Goal: Task Accomplishment & Management: Manage account settings

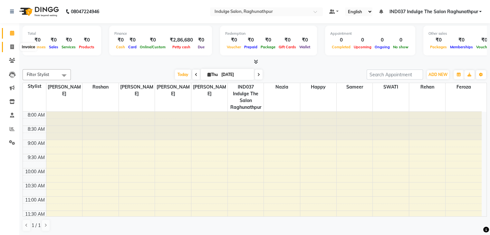
click at [8, 45] on span at bounding box center [11, 46] width 11 height 7
select select "service"
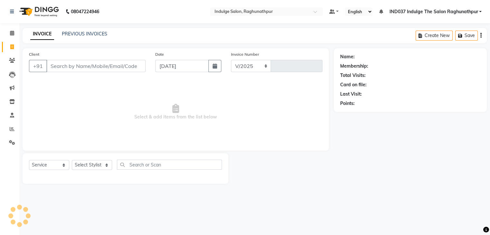
select select "7475"
type input "0636"
click at [73, 69] on input "Client" at bounding box center [96, 66] width 100 height 12
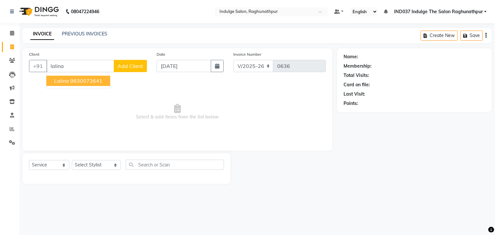
click at [78, 80] on ngb-highlight "9830073641" at bounding box center [86, 81] width 32 height 6
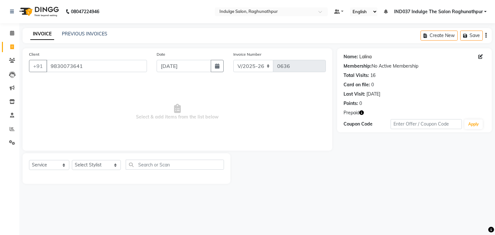
click at [364, 58] on link "Lalina" at bounding box center [365, 56] width 12 height 7
click at [100, 67] on input "9830073641" at bounding box center [96, 66] width 100 height 12
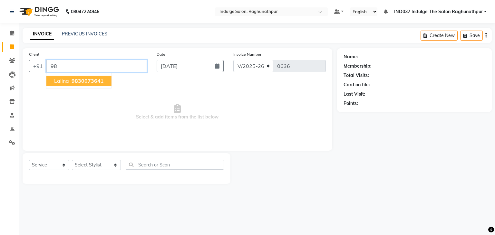
type input "9"
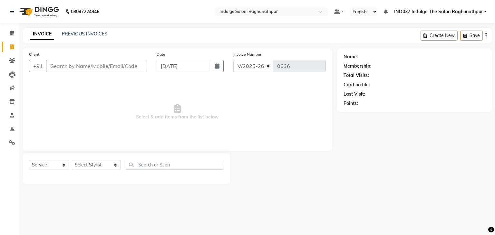
click at [29, 78] on div "Client +91 Date 04-09-2025 Invoice Number V/2025 V/2025-26 0636 Select & add it…" at bounding box center [177, 99] width 309 height 102
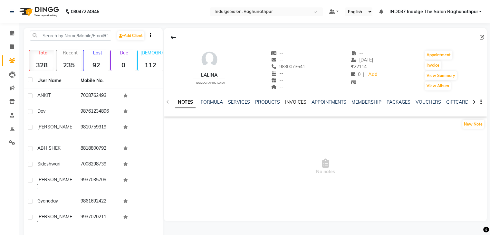
click at [289, 101] on link "INVOICES" at bounding box center [295, 102] width 21 height 6
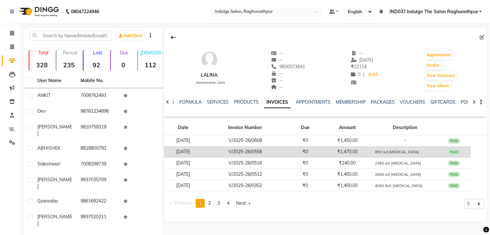
click at [301, 152] on td "₹0" at bounding box center [305, 151] width 34 height 11
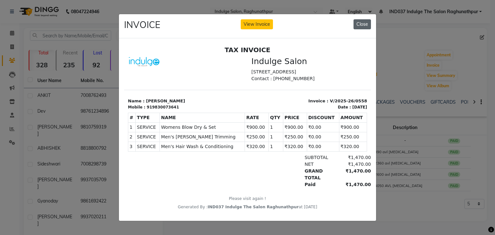
click at [363, 22] on button "Close" at bounding box center [361, 24] width 17 height 10
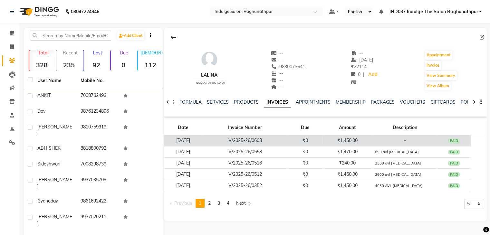
click at [301, 138] on td "₹0" at bounding box center [305, 140] width 34 height 11
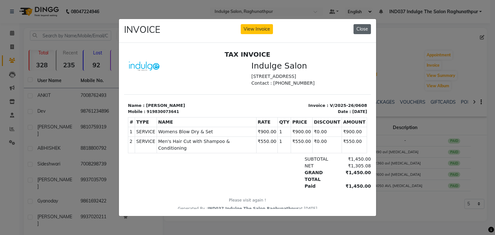
click at [361, 26] on button "Close" at bounding box center [361, 29] width 17 height 10
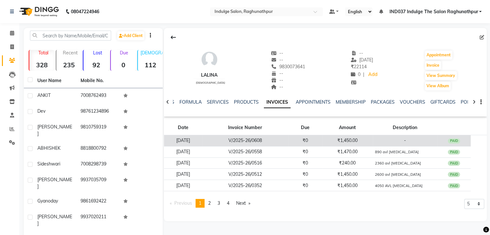
click at [384, 143] on td "-" at bounding box center [405, 140] width 64 height 11
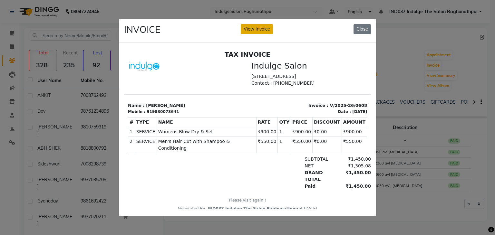
click at [259, 24] on button "View Invoice" at bounding box center [257, 29] width 32 height 10
